Goal: Manage account settings

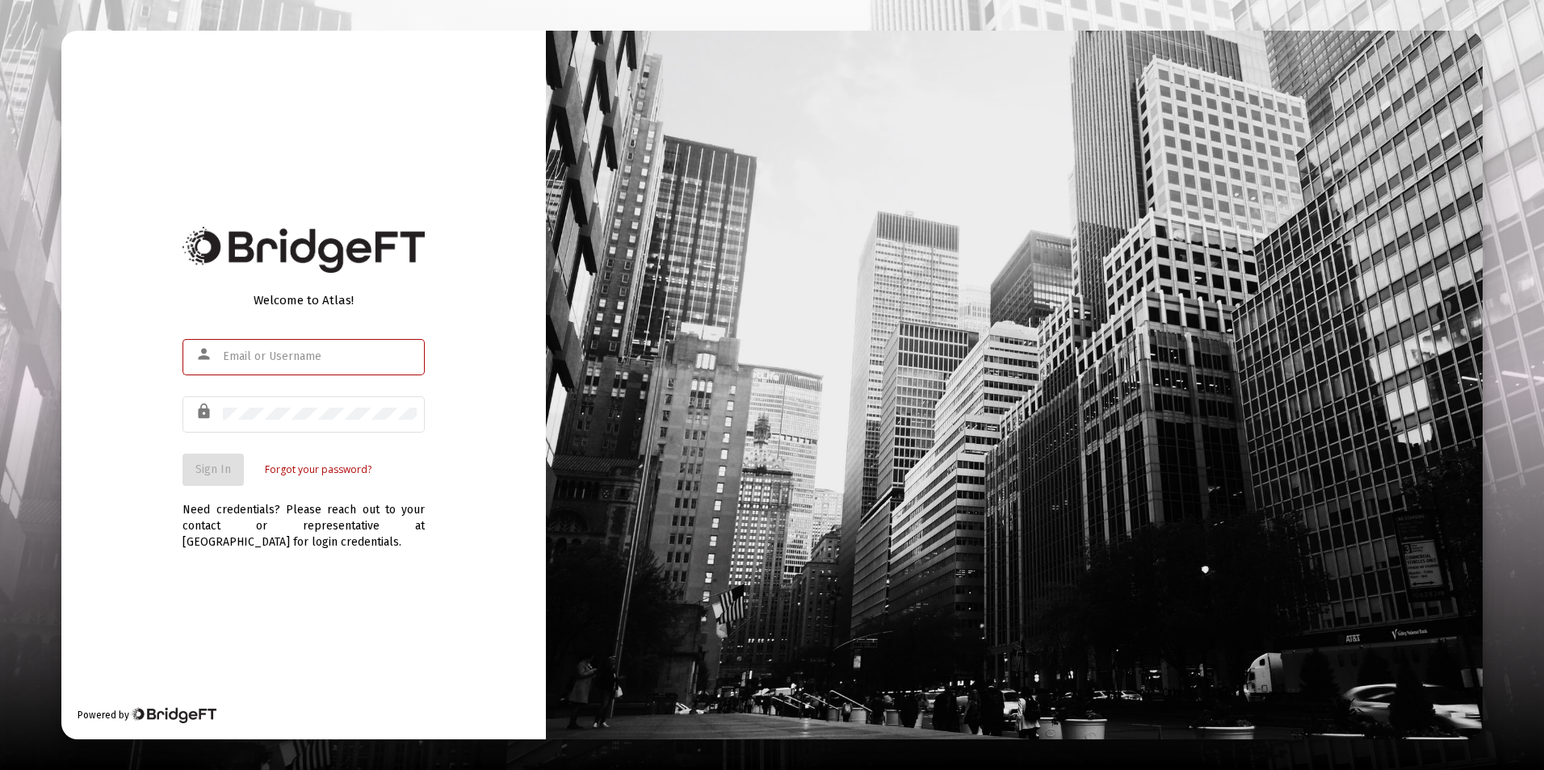
click at [1496, 28] on div at bounding box center [772, 385] width 1544 height 770
type input "[EMAIL_ADDRESS][DOMAIN_NAME]"
drag, startPoint x: 132, startPoint y: 497, endPoint x: 145, endPoint y: 484, distance: 17.7
click at [136, 493] on div "Welcome to Atlas! person [EMAIL_ADDRESS][DOMAIN_NAME] lock Sign In Forgot your …" at bounding box center [303, 385] width 484 height 709
click at [208, 463] on span "Sign In" at bounding box center [213, 470] width 36 height 14
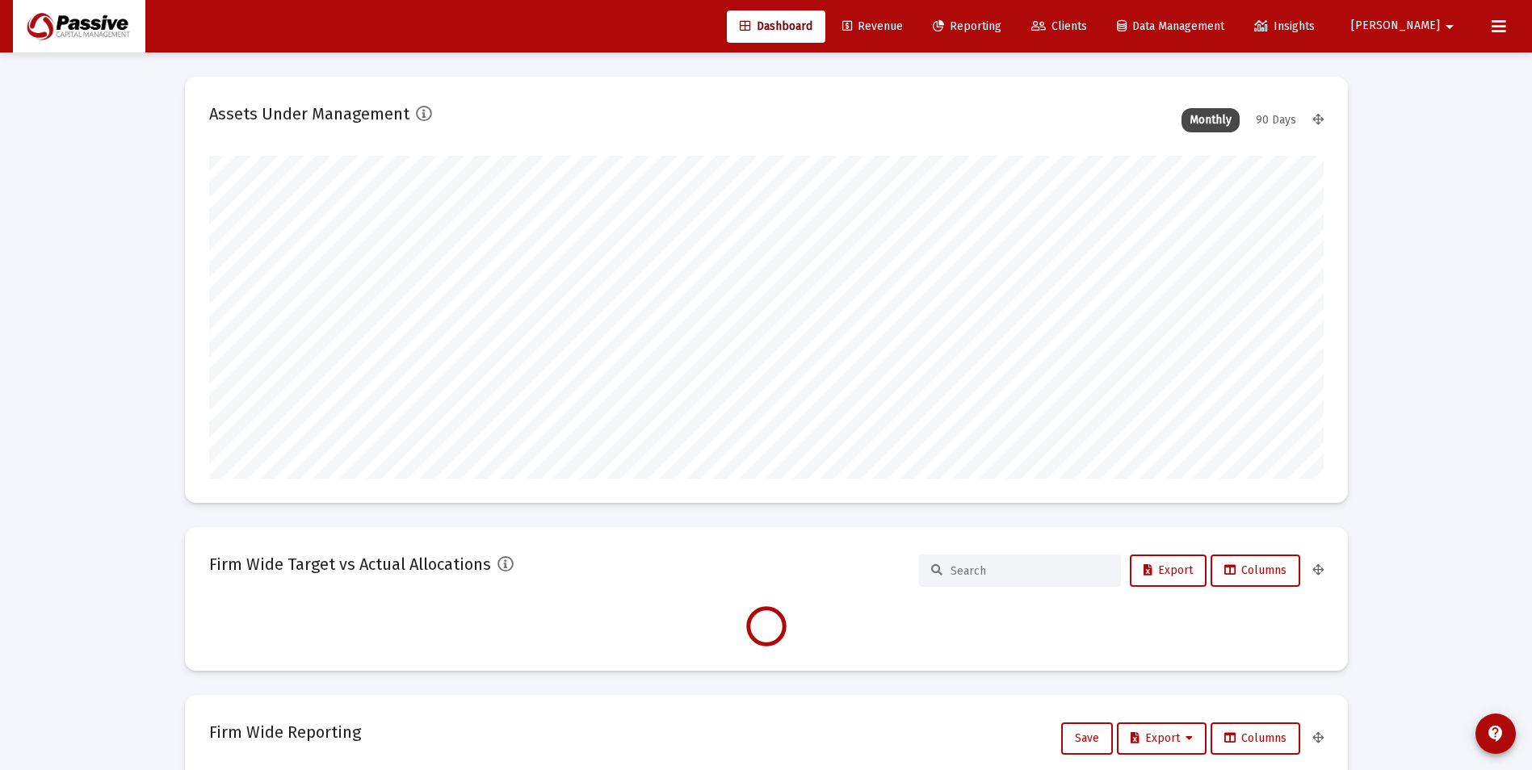
scroll to position [323, 600]
type input "[DATE]"
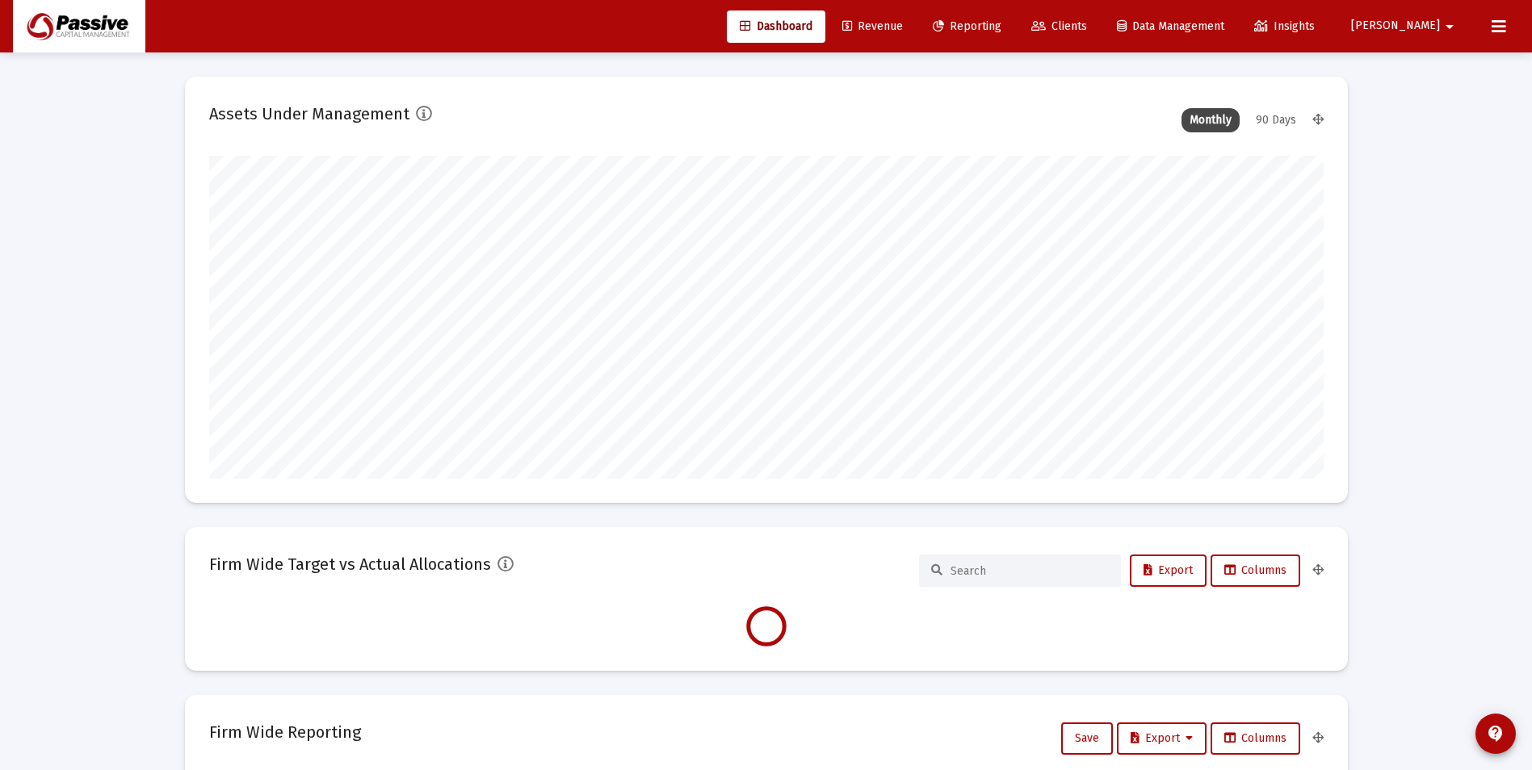
drag, startPoint x: 1487, startPoint y: 29, endPoint x: 1476, endPoint y: 31, distance: 10.8
click at [1487, 28] on button at bounding box center [1499, 26] width 32 height 32
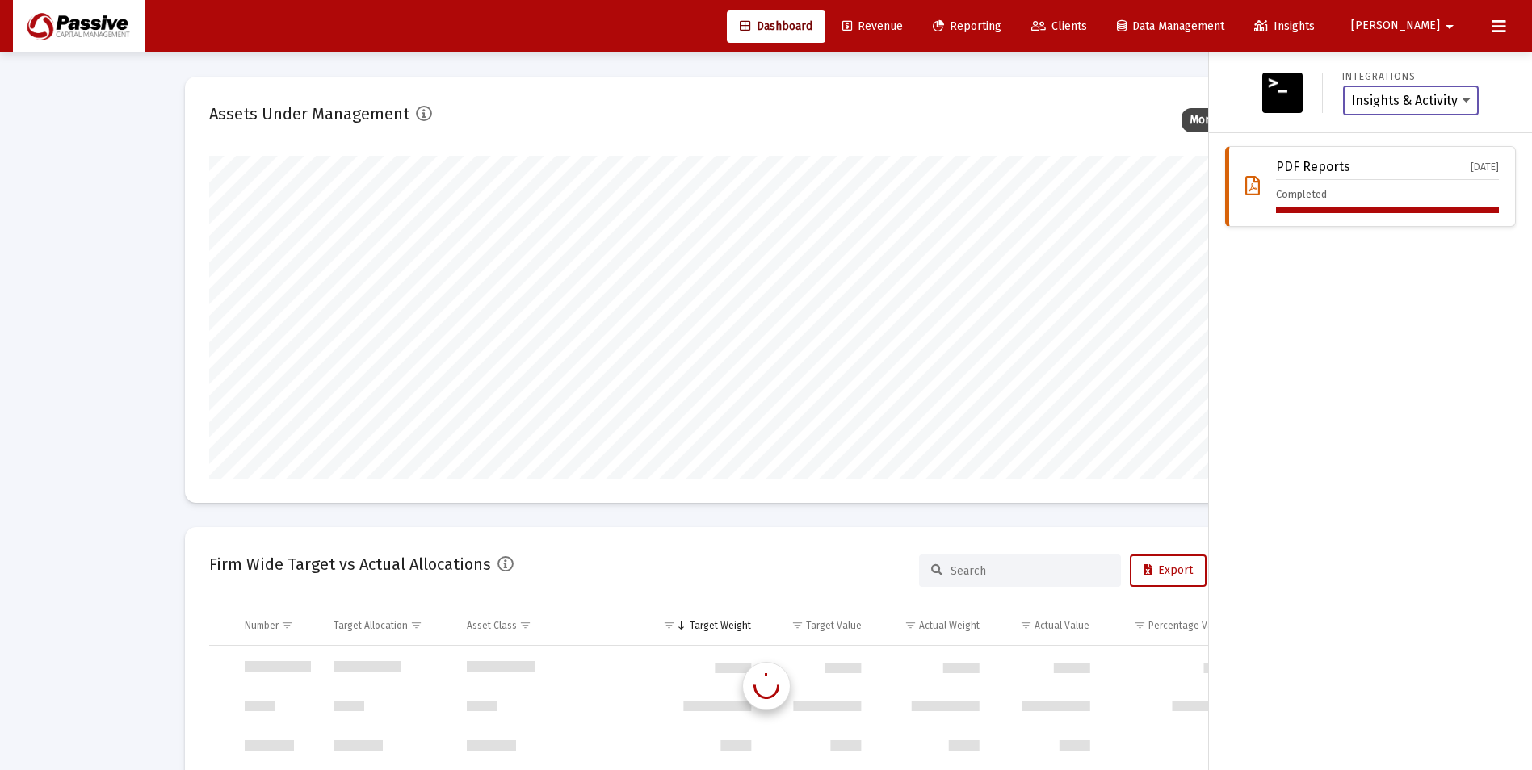
scroll to position [6977, 0]
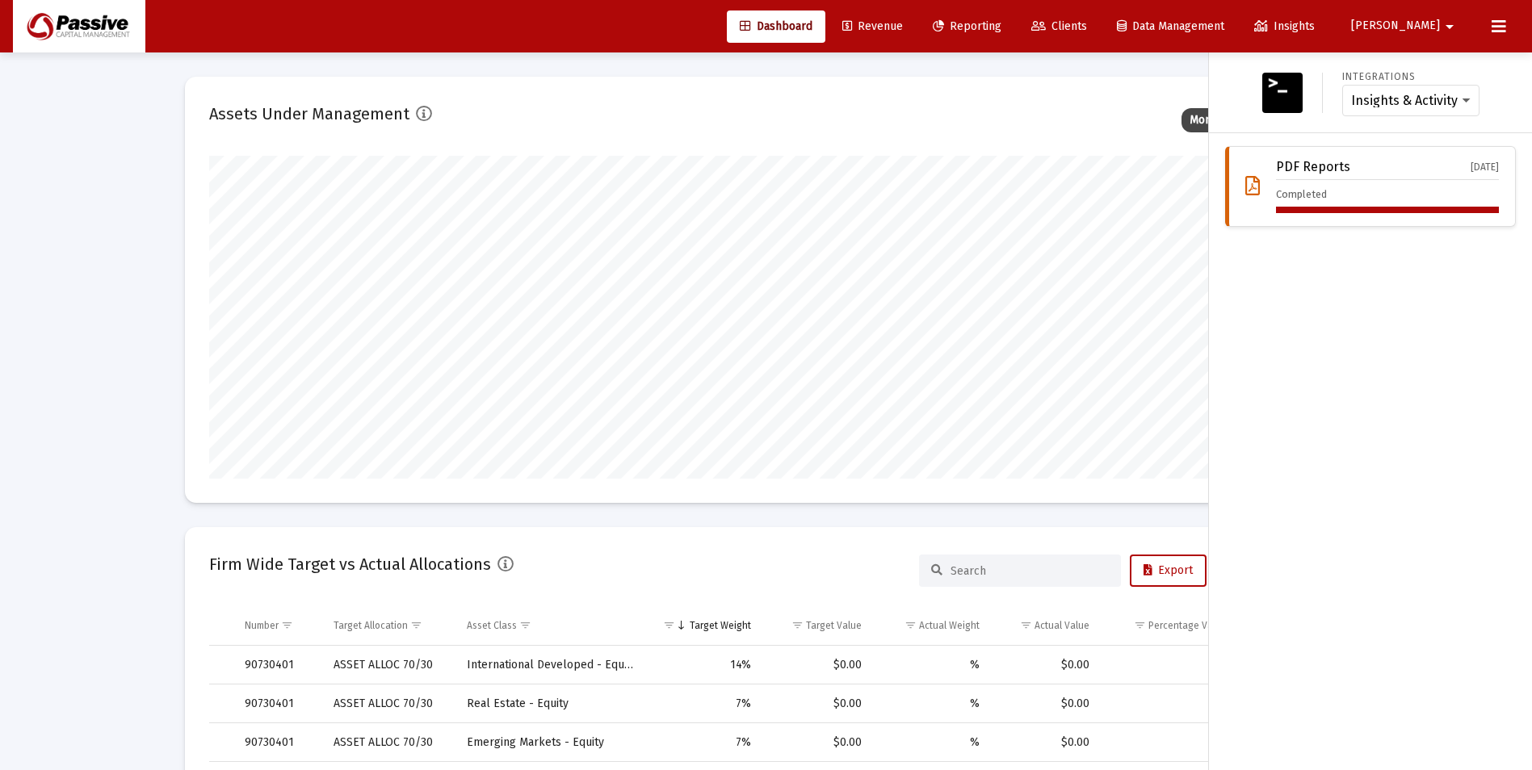
click at [1445, 21] on mat-icon "arrow_drop_down" at bounding box center [1449, 26] width 19 height 32
drag, startPoint x: 1443, startPoint y: 23, endPoint x: 1428, endPoint y: 76, distance: 55.2
click at [1428, 76] on link "Settings" at bounding box center [1447, 68] width 96 height 39
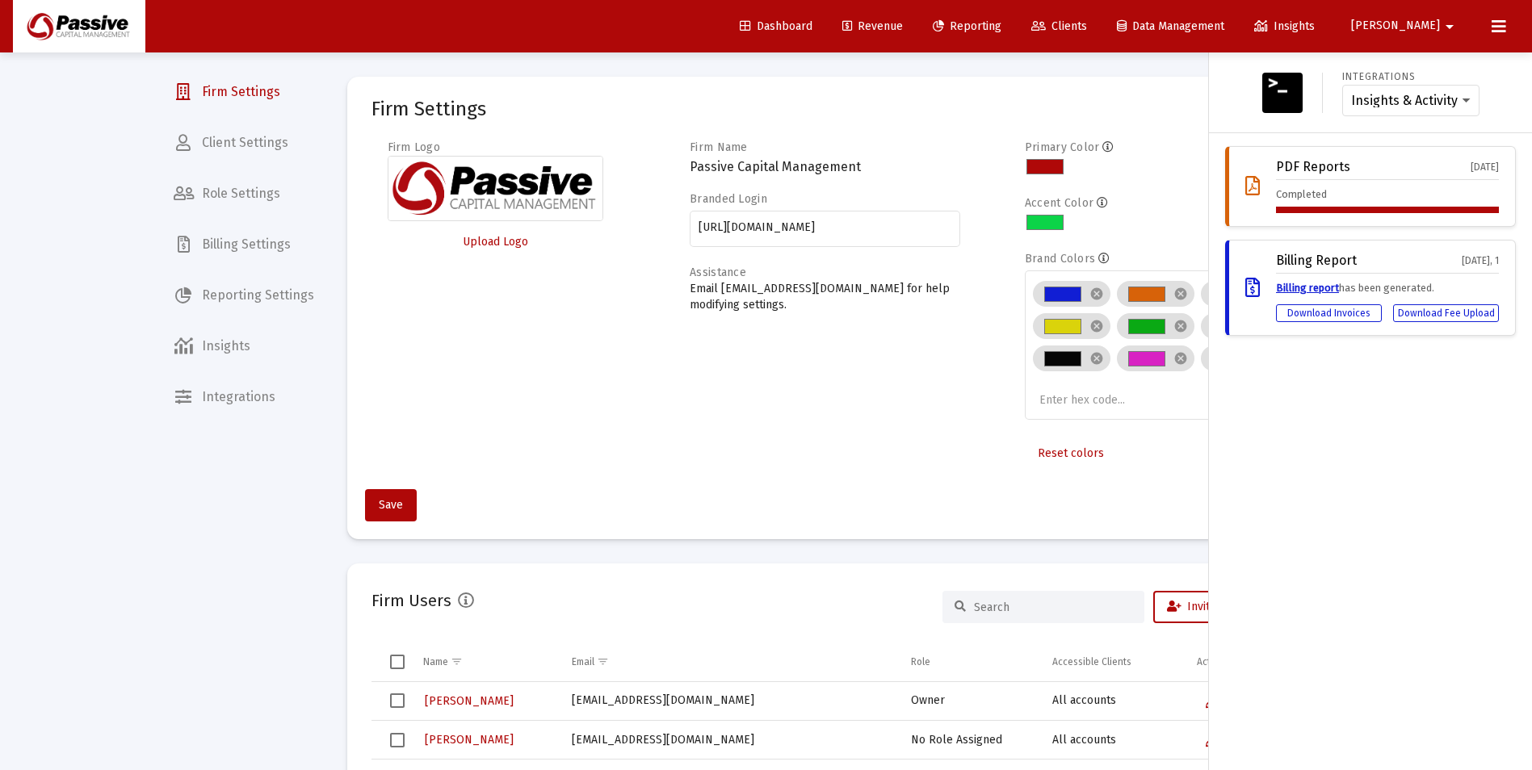
click at [1495, 33] on icon at bounding box center [1498, 26] width 15 height 19
